Goal: Obtain resource: Download file/media

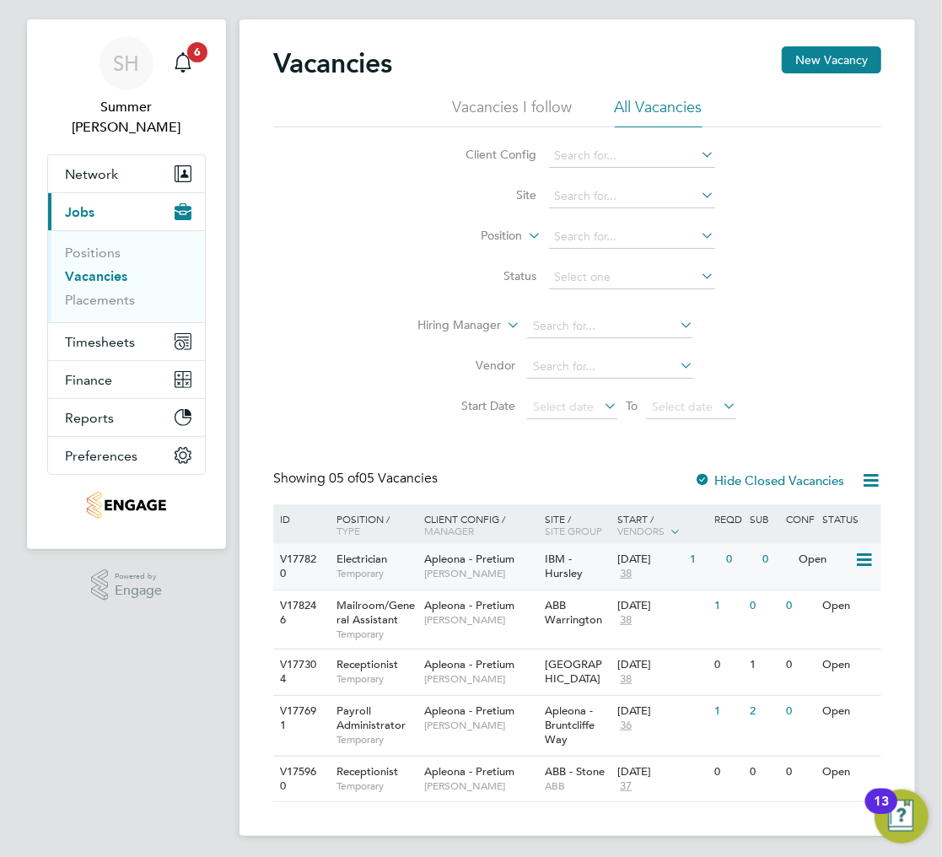
scroll to position [35, 0]
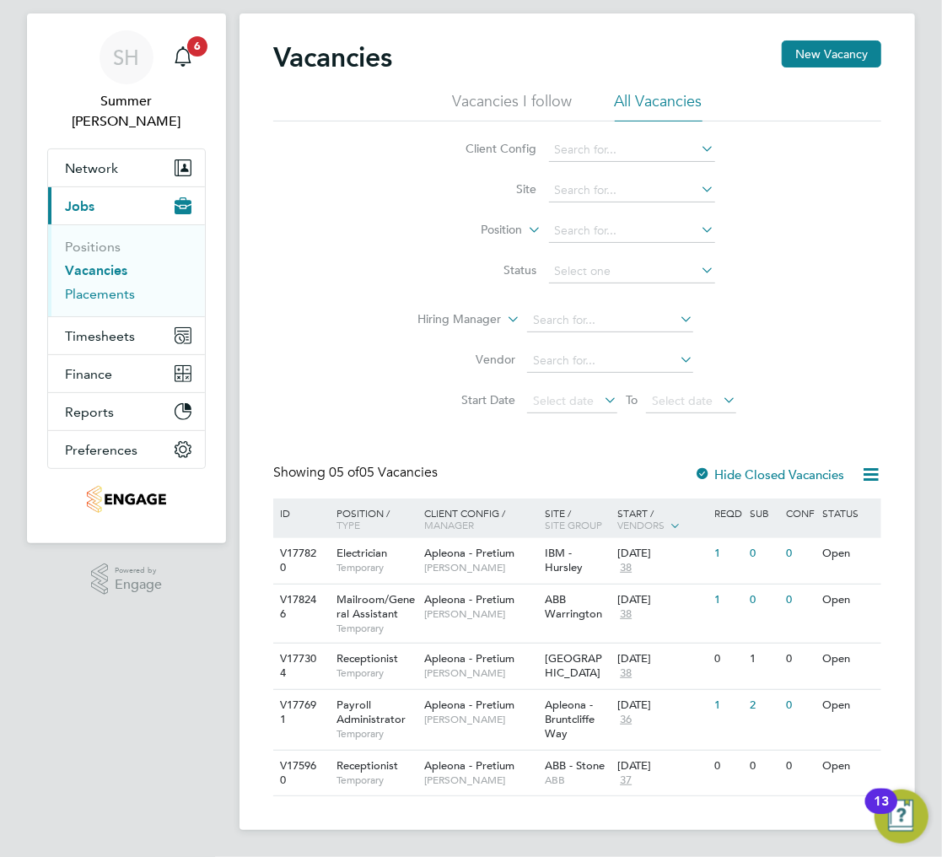
click at [116, 286] on link "Placements" at bounding box center [100, 294] width 70 height 16
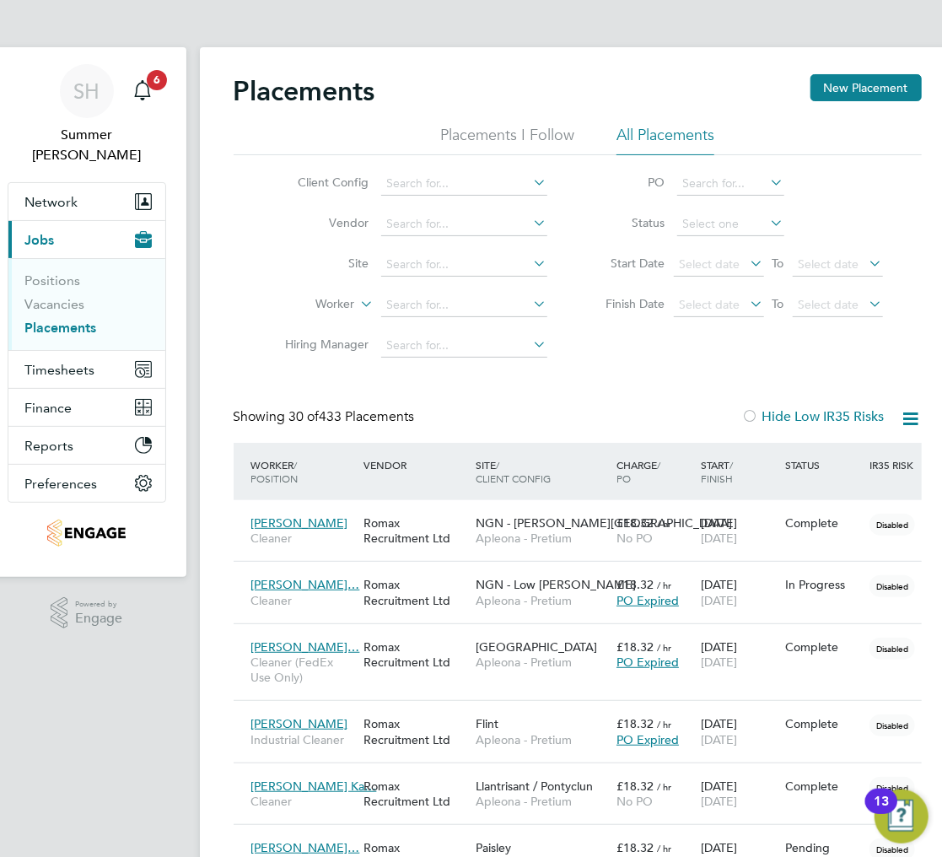
click at [409, 288] on li "Worker" at bounding box center [409, 305] width 317 height 40
click at [410, 294] on input at bounding box center [464, 306] width 166 height 24
click at [439, 324] on li "Abuka r Rage" at bounding box center [464, 328] width 168 height 23
type input "[PERSON_NAME] Rage"
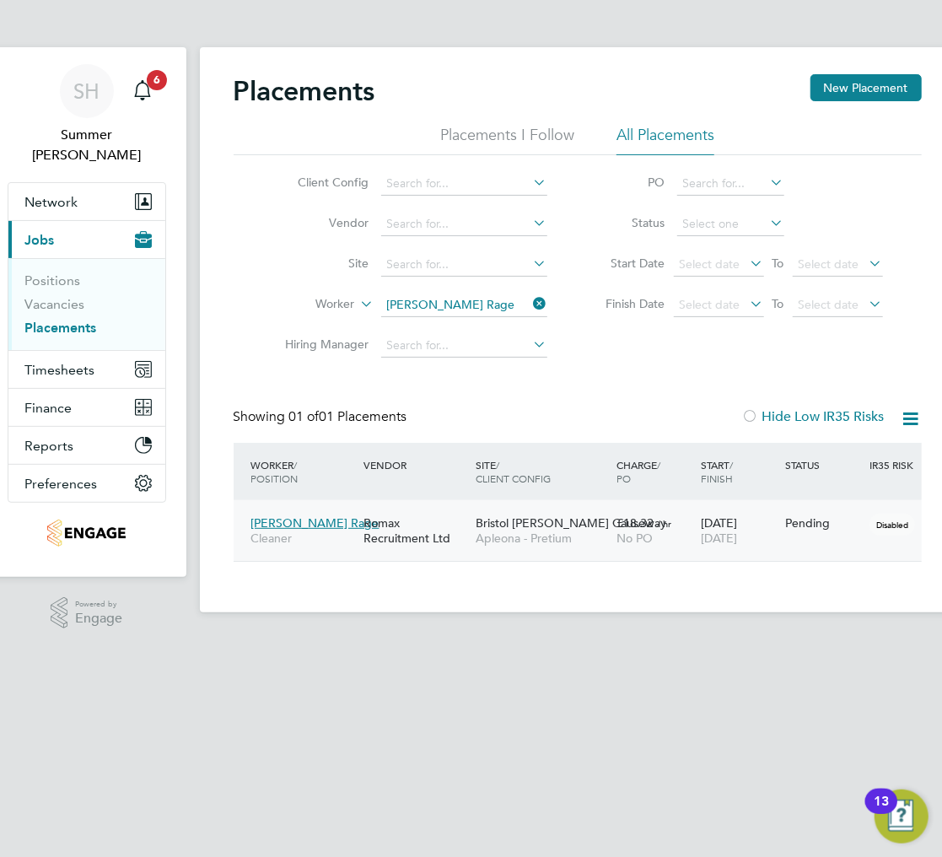
click at [521, 550] on div "Bristol [PERSON_NAME] Causeway Apleona - [GEOGRAPHIC_DATA]" at bounding box center [542, 530] width 141 height 47
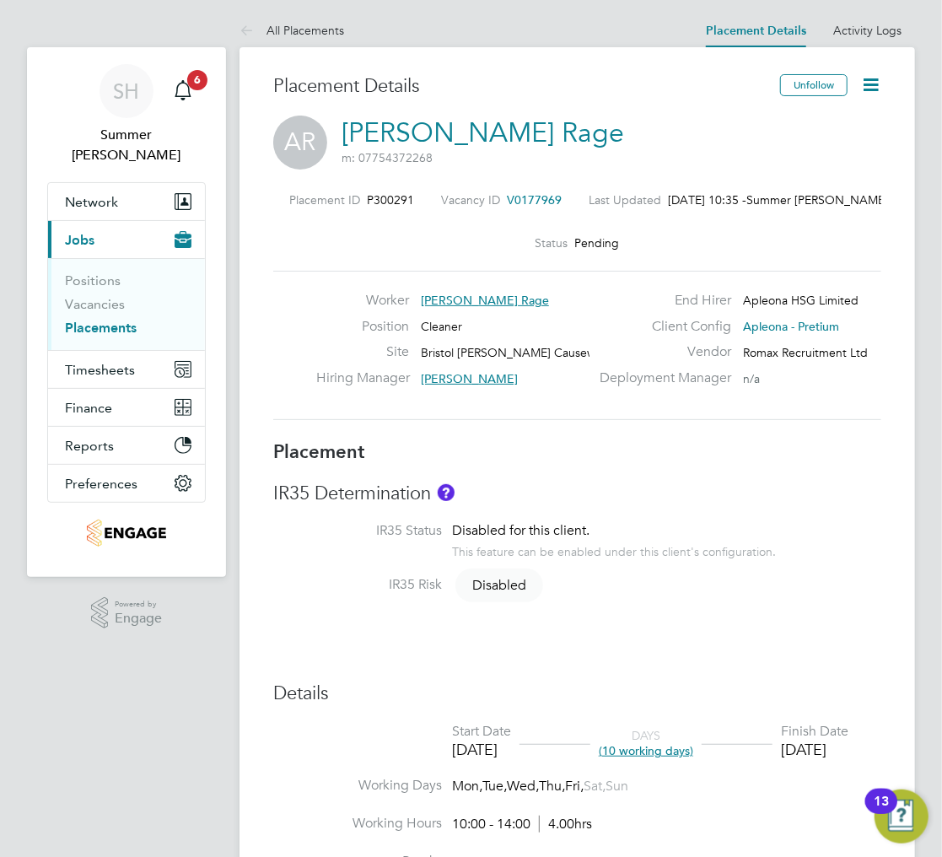
click at [876, 79] on icon at bounding box center [871, 84] width 21 height 21
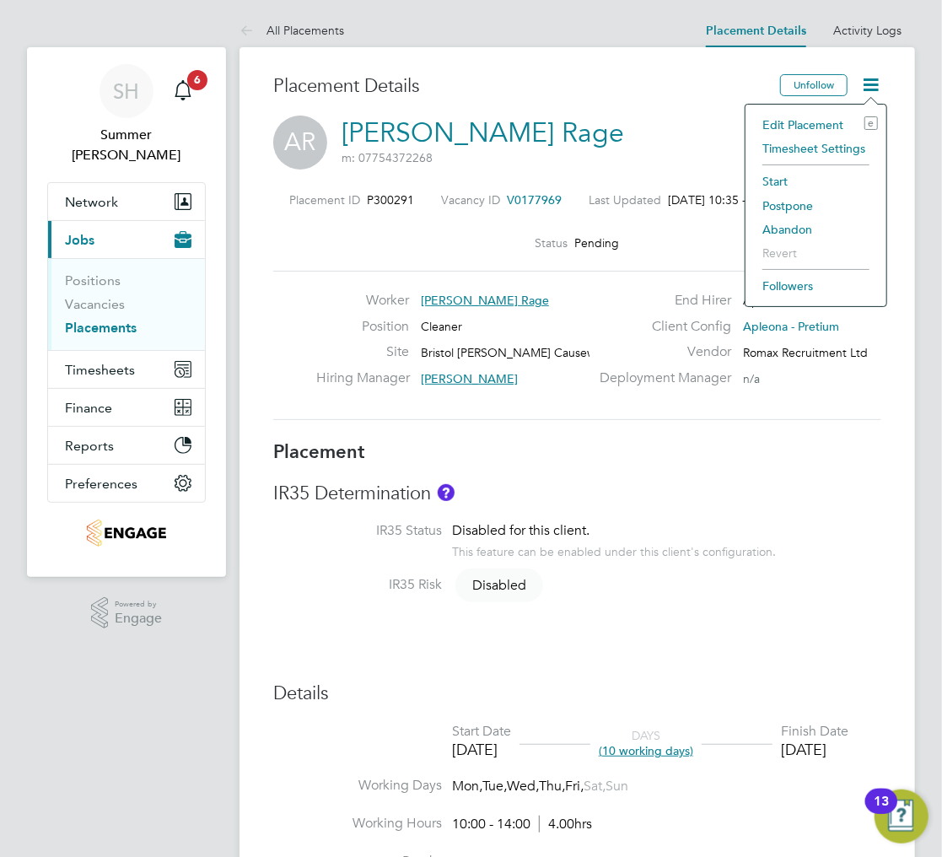
click at [110, 320] on link "Placements" at bounding box center [101, 328] width 72 height 16
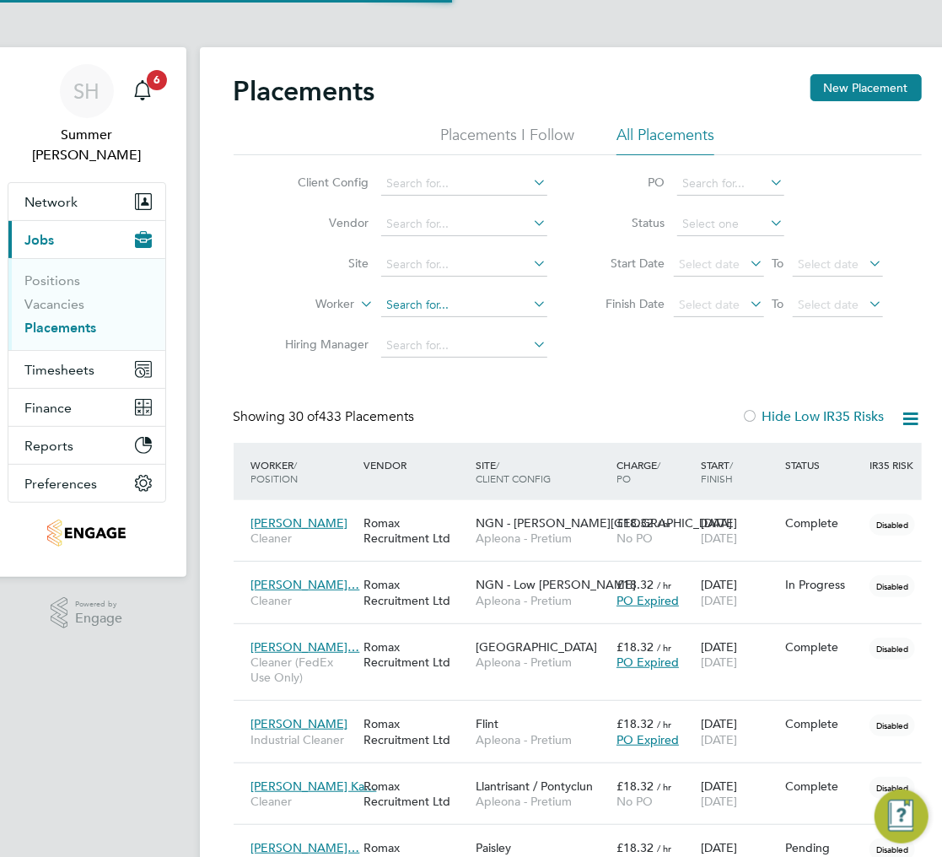
click at [418, 297] on input at bounding box center [464, 306] width 166 height 24
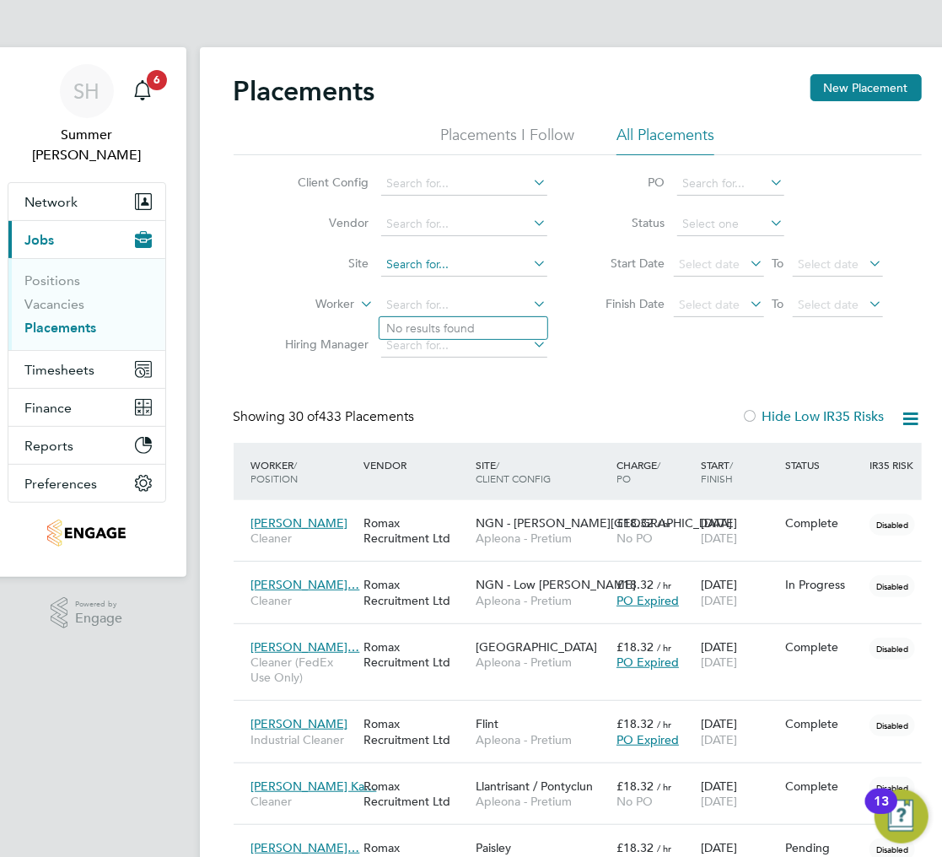
click at [407, 274] on input at bounding box center [464, 265] width 166 height 24
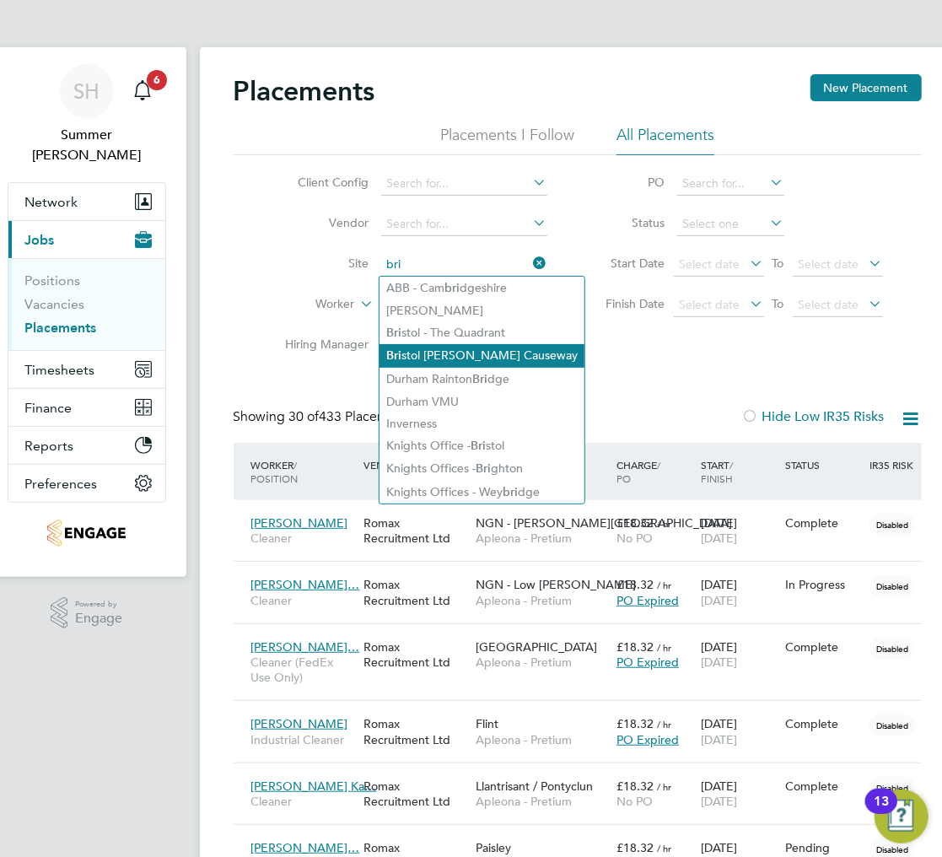
click at [473, 352] on li "Bri stol Cribbs Causeway" at bounding box center [482, 355] width 205 height 23
type input "Bristol [PERSON_NAME] Causeway"
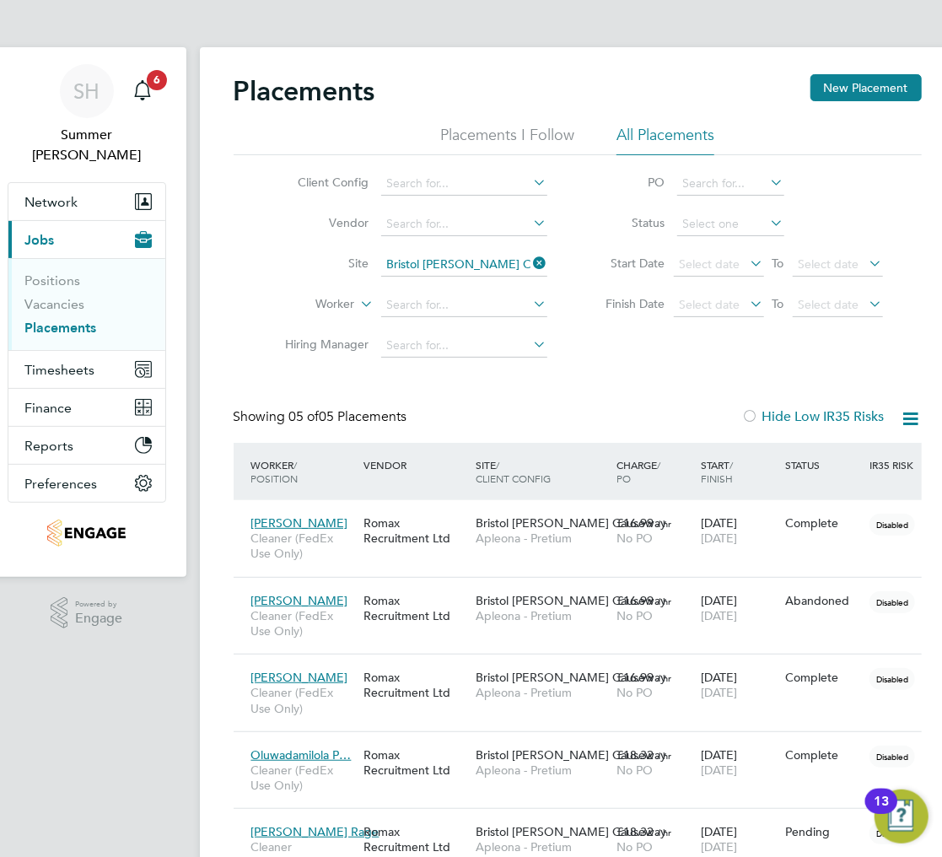
click at [915, 413] on icon at bounding box center [911, 418] width 21 height 21
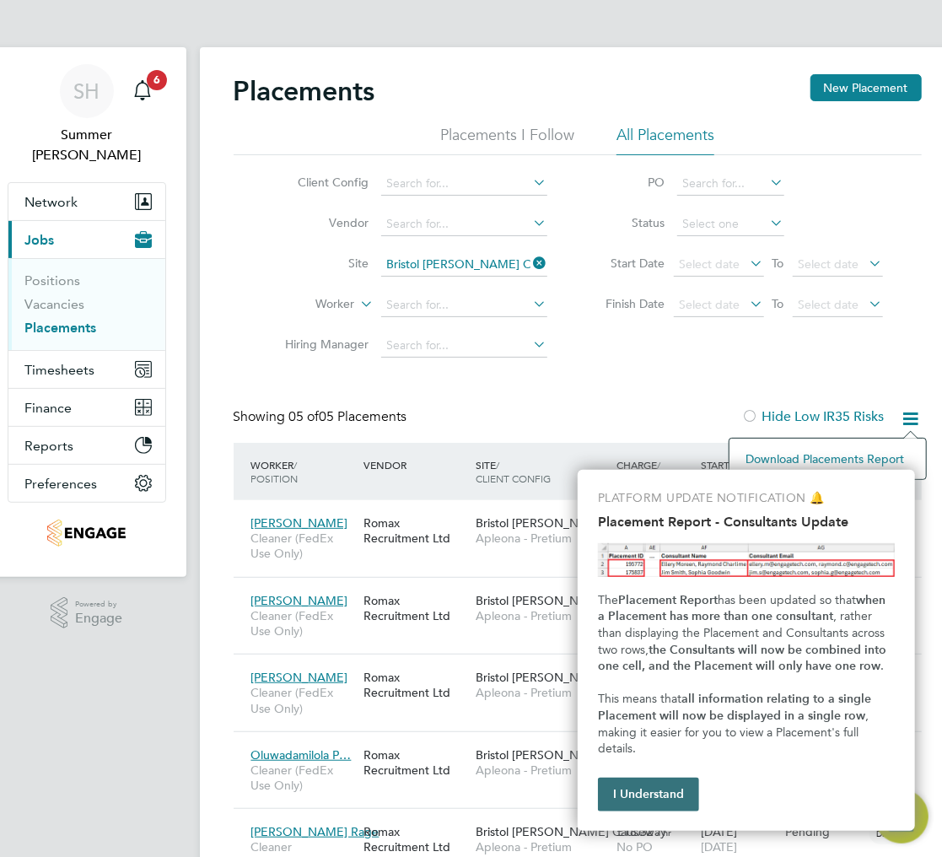
click at [670, 791] on button "I Understand" at bounding box center [648, 795] width 101 height 34
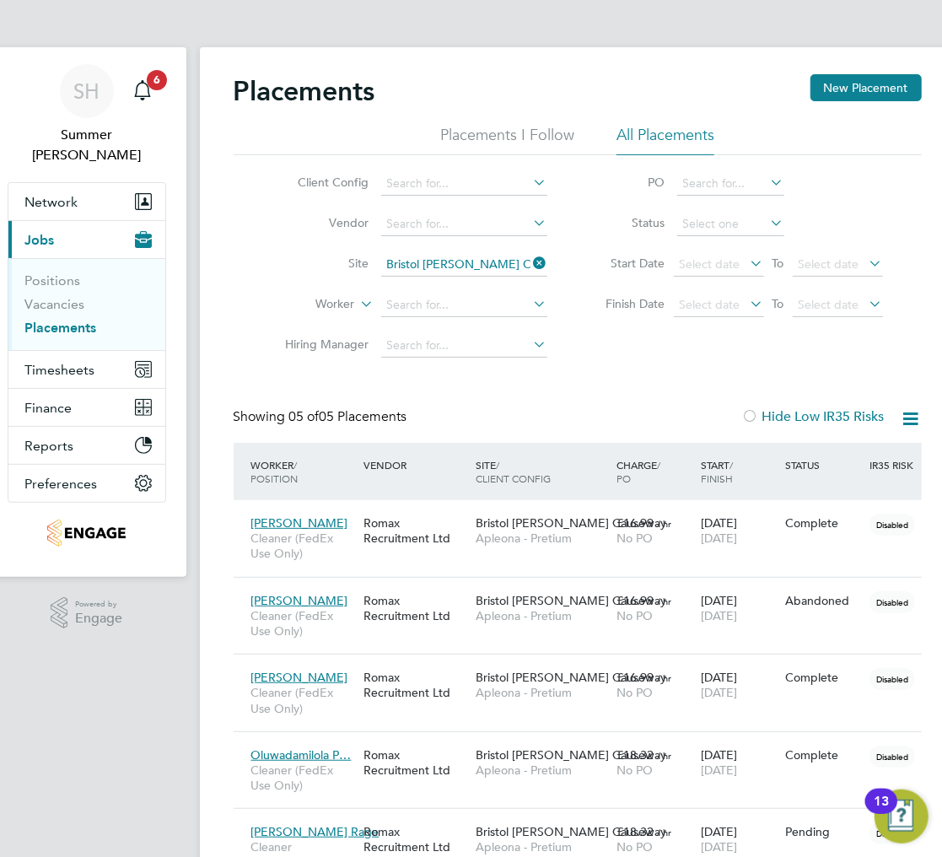
click at [909, 416] on icon at bounding box center [911, 418] width 21 height 21
click at [781, 464] on li "Download Placements Report" at bounding box center [828, 459] width 180 height 24
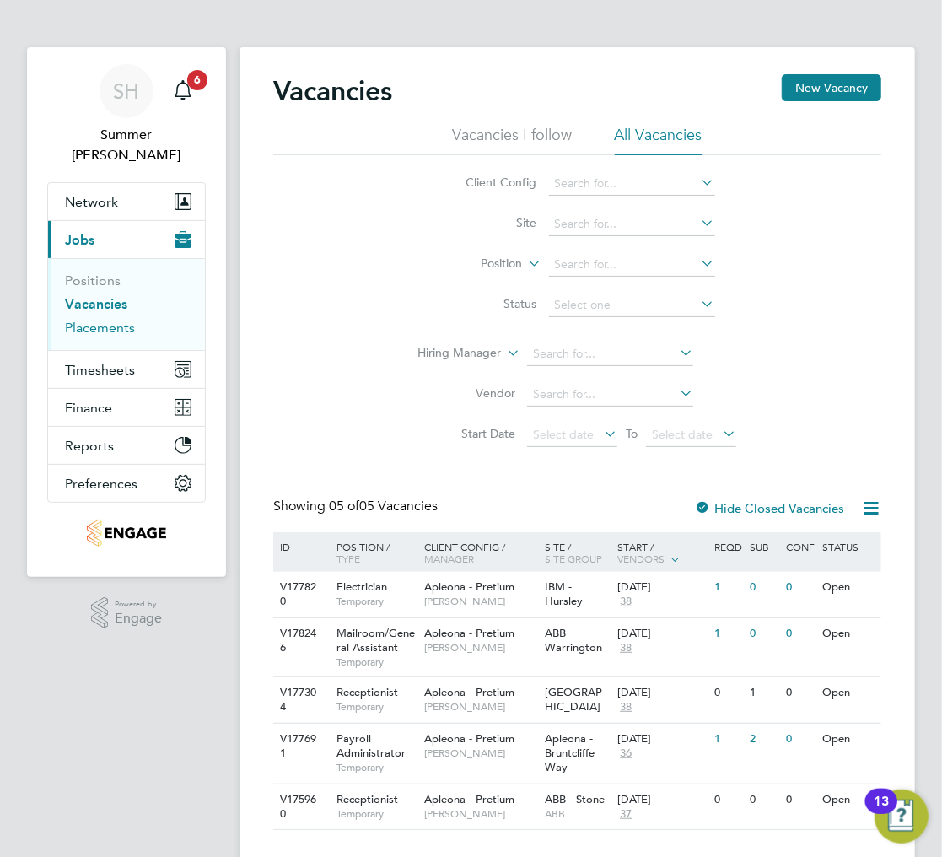
click at [101, 320] on link "Placements" at bounding box center [100, 328] width 70 height 16
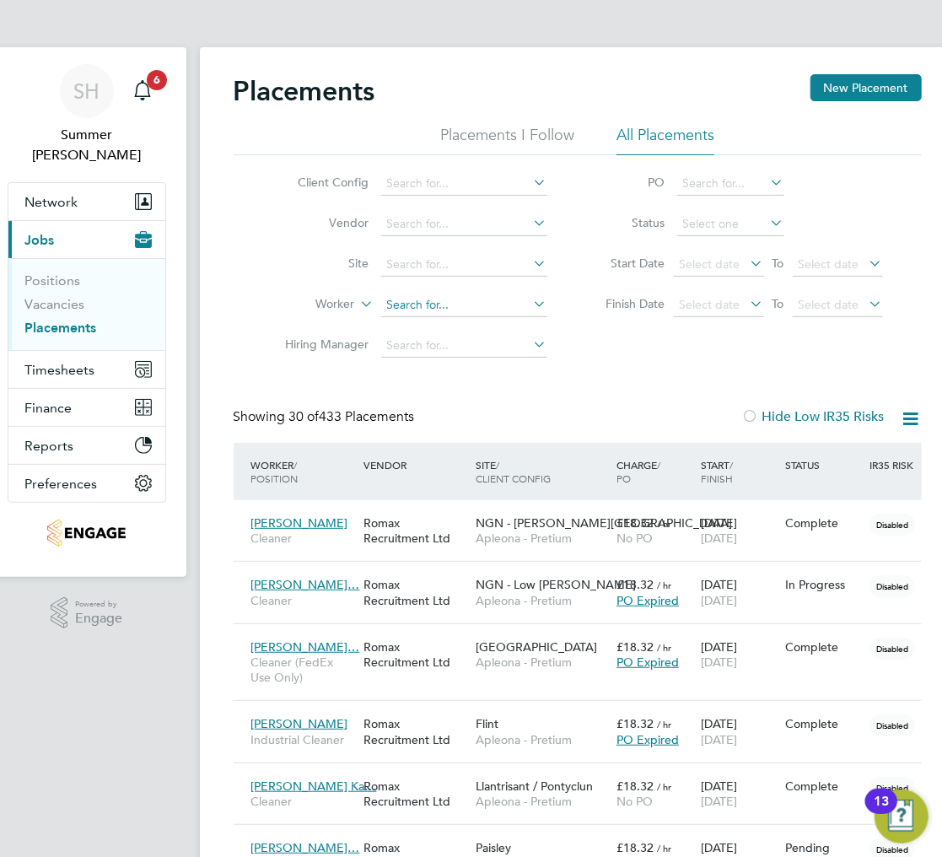
click at [427, 307] on input at bounding box center [464, 306] width 166 height 24
click at [425, 319] on li "Abuk ar Rage" at bounding box center [464, 328] width 168 height 23
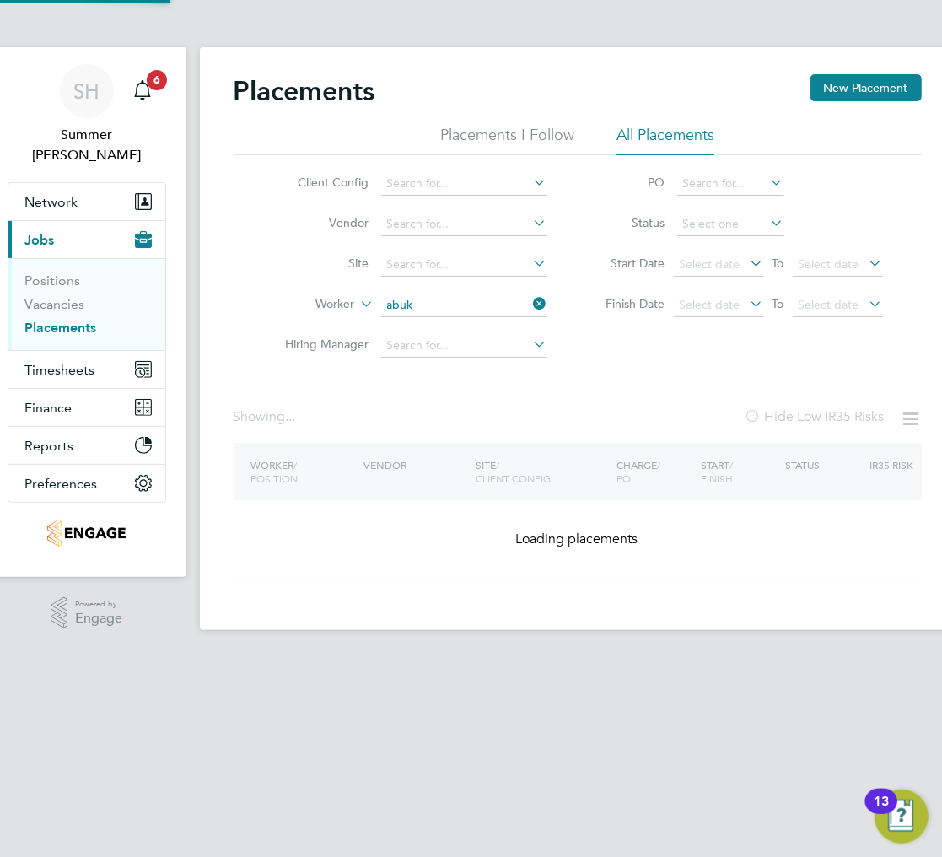
type input "[PERSON_NAME] Rage"
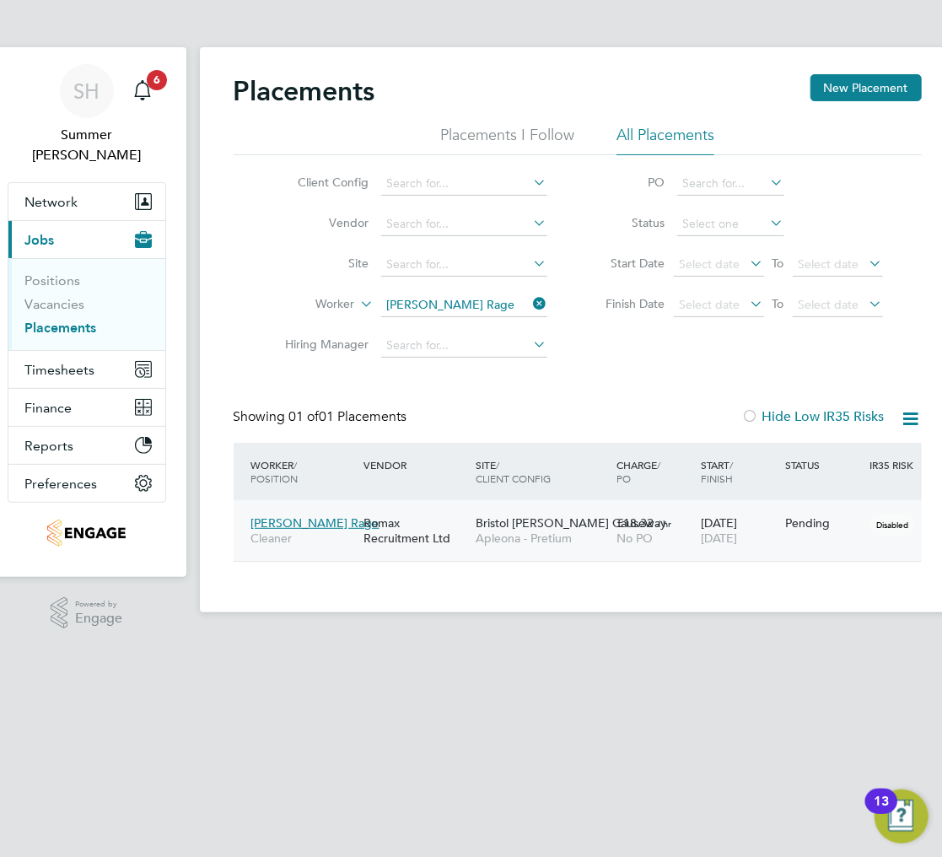
click at [528, 542] on span "Apleona - Pretium" at bounding box center [542, 538] width 132 height 15
